Goal: Transaction & Acquisition: Purchase product/service

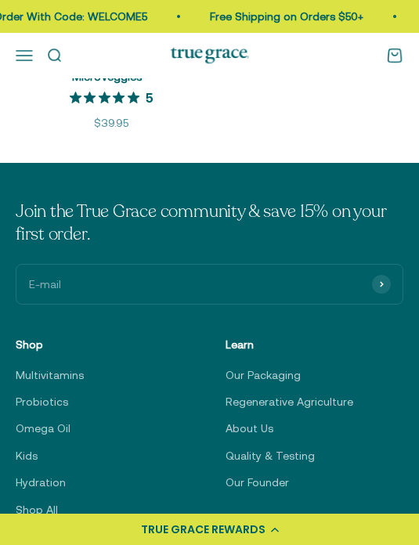
scroll to position [768, 0]
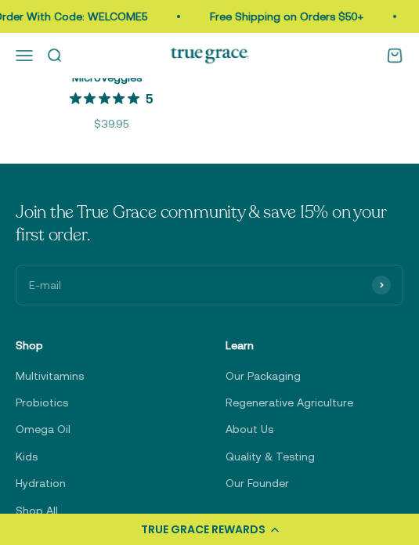
click at [67, 367] on link "Multivitamins" at bounding box center [50, 375] width 68 height 17
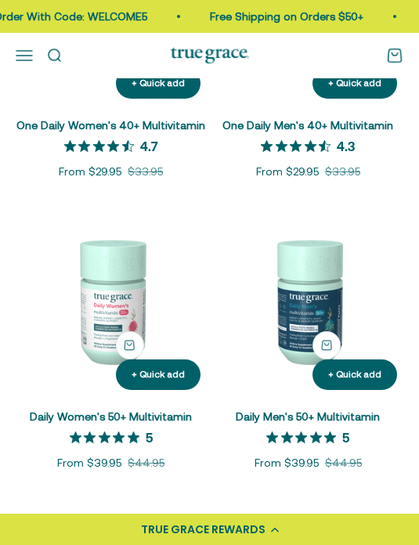
scroll to position [691, 0]
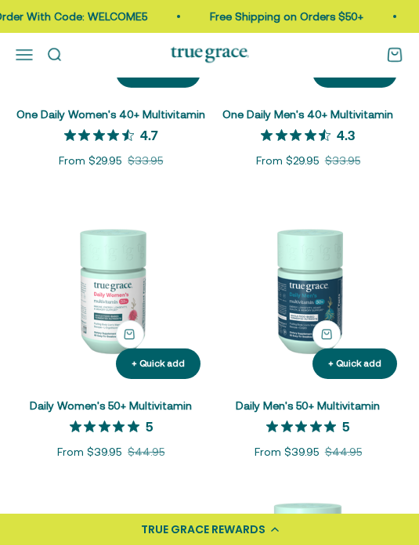
click at [117, 314] on img at bounding box center [111, 290] width 191 height 191
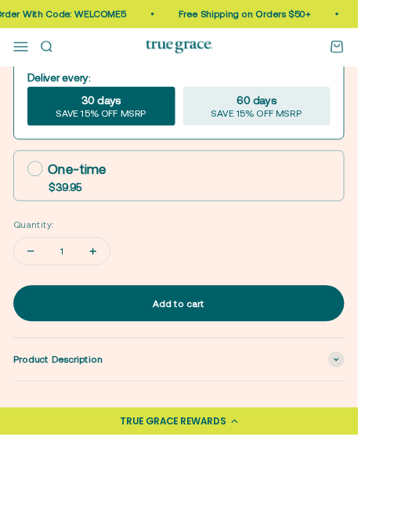
scroll to position [862, 0]
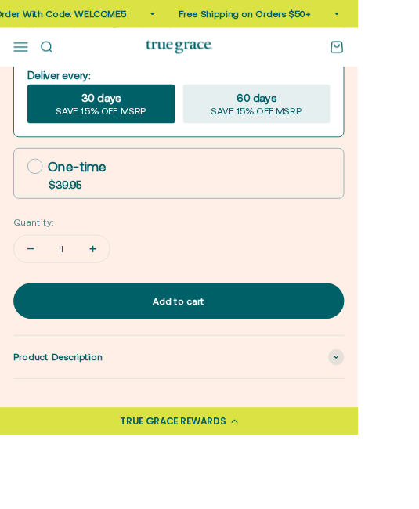
click at [287, 418] on div "Product Description" at bounding box center [210, 419] width 388 height 50
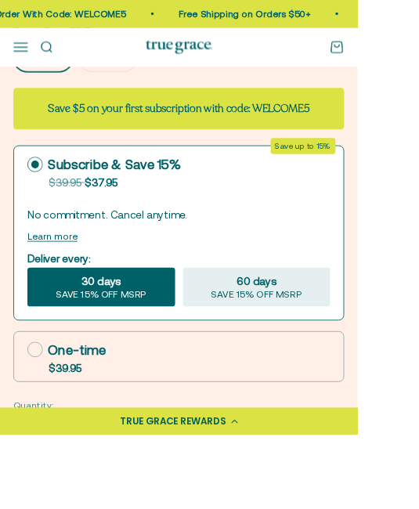
scroll to position [648, 0]
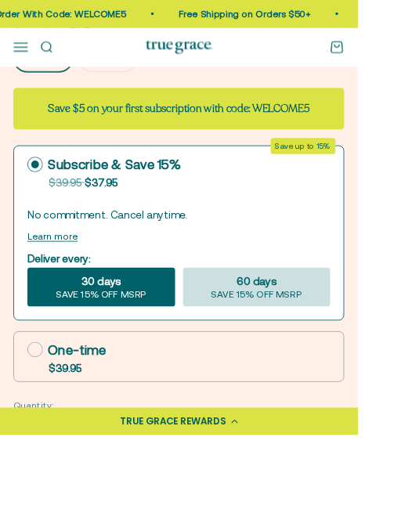
click at [309, 334] on span "60 days" at bounding box center [300, 329] width 46 height 19
click at [215, 314] on input "60 days SAVE 15% OFF MSRP" at bounding box center [214, 313] width 1 height 1
radio input "true"
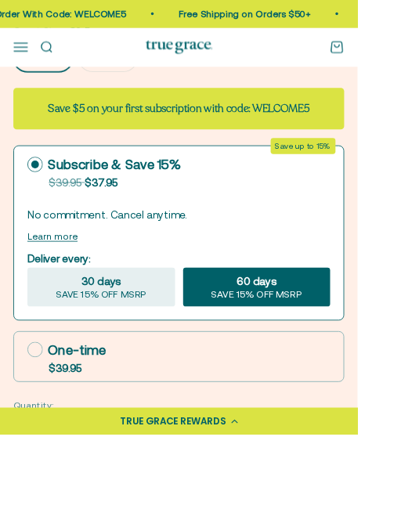
click at [296, 345] on span "SAVE 15% OFF MSRP" at bounding box center [301, 346] width 107 height 14
click at [215, 314] on input "60 days SAVE 15% OFF MSRP" at bounding box center [214, 313] width 1 height 1
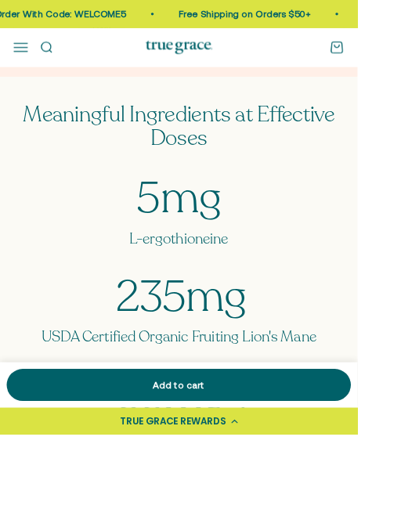
scroll to position [1806, 0]
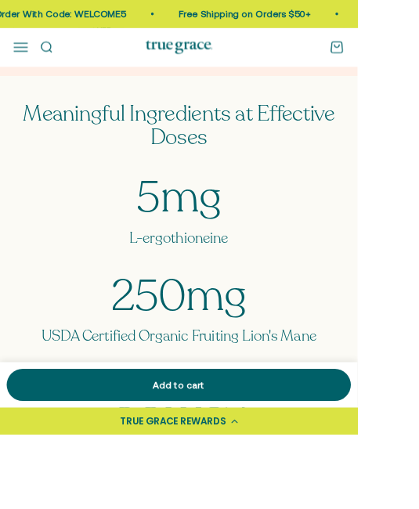
click at [357, 437] on impact-text "60 mcg" at bounding box center [210, 462] width 323 height 51
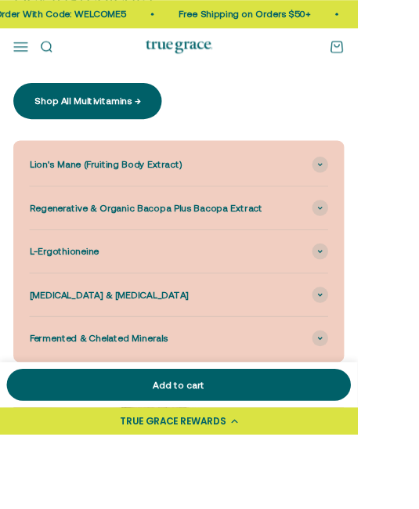
scroll to position [2408, 0]
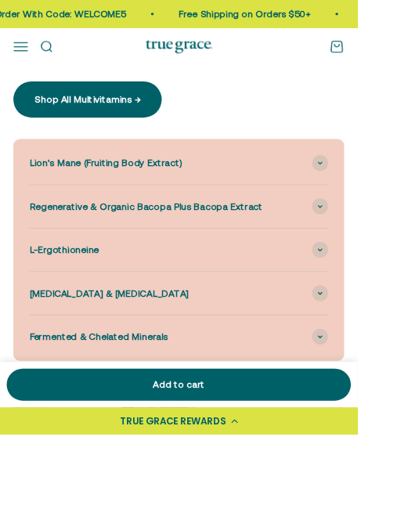
click at [290, 370] on div "Fermented & Chelated Minerals" at bounding box center [209, 395] width 350 height 50
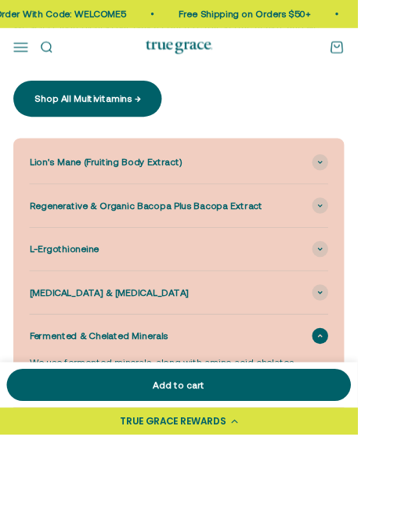
click at [382, 334] on span at bounding box center [375, 343] width 19 height 19
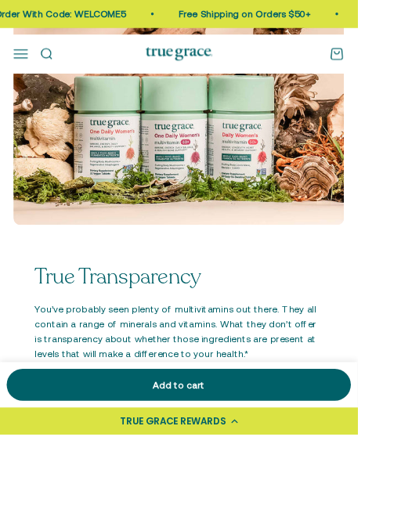
scroll to position [2618, 0]
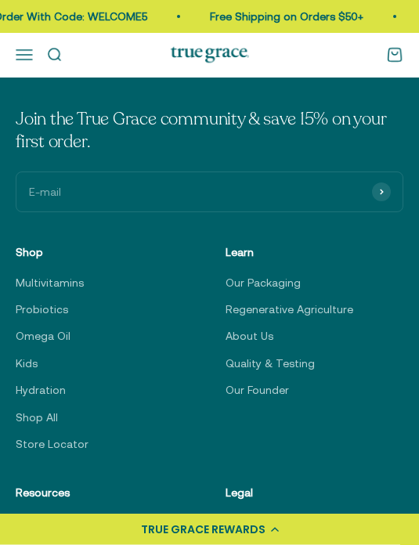
scroll to position [936, 0]
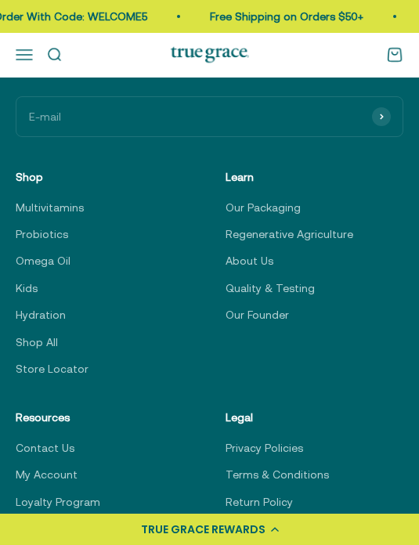
click at [67, 200] on link "Multivitamins" at bounding box center [50, 208] width 68 height 17
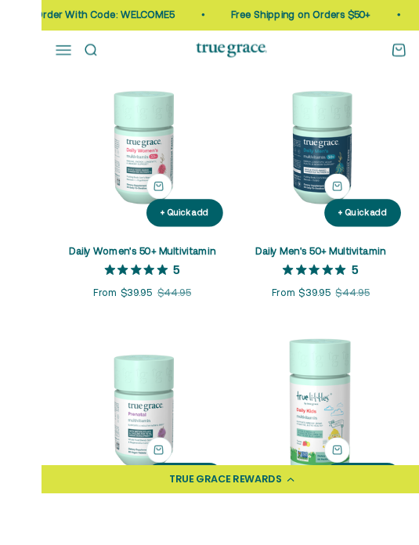
scroll to position [834, 0]
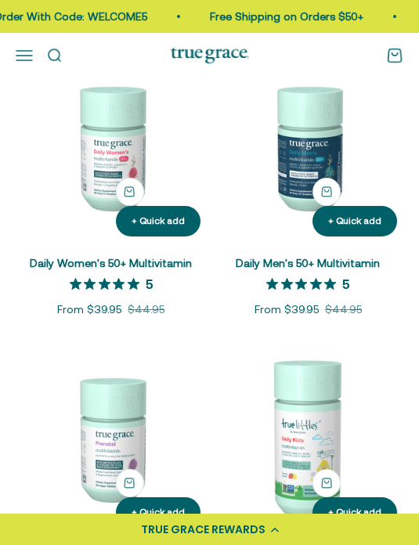
click at [117, 164] on img at bounding box center [111, 147] width 191 height 191
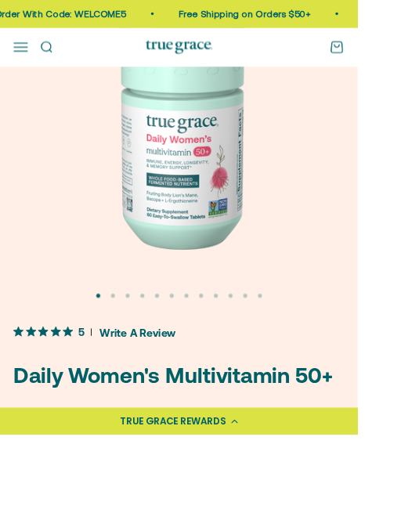
scroll to position [135, 0]
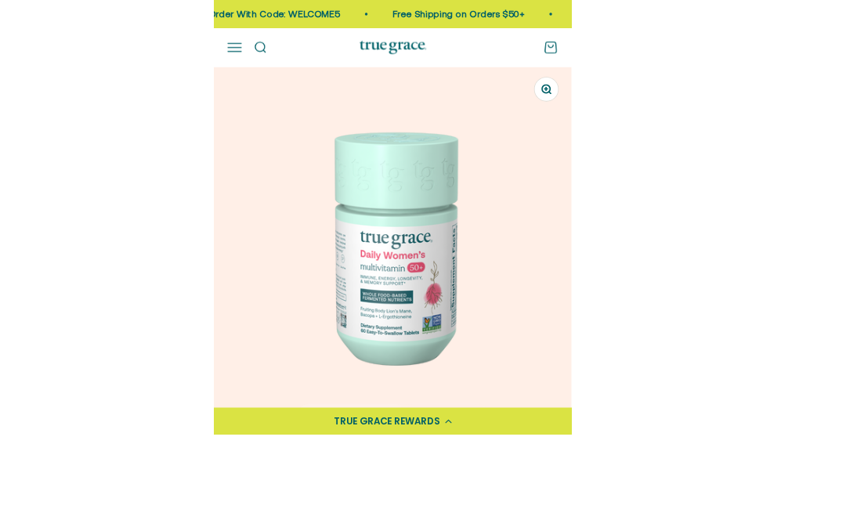
scroll to position [0, 0]
